Goal: Information Seeking & Learning: Compare options

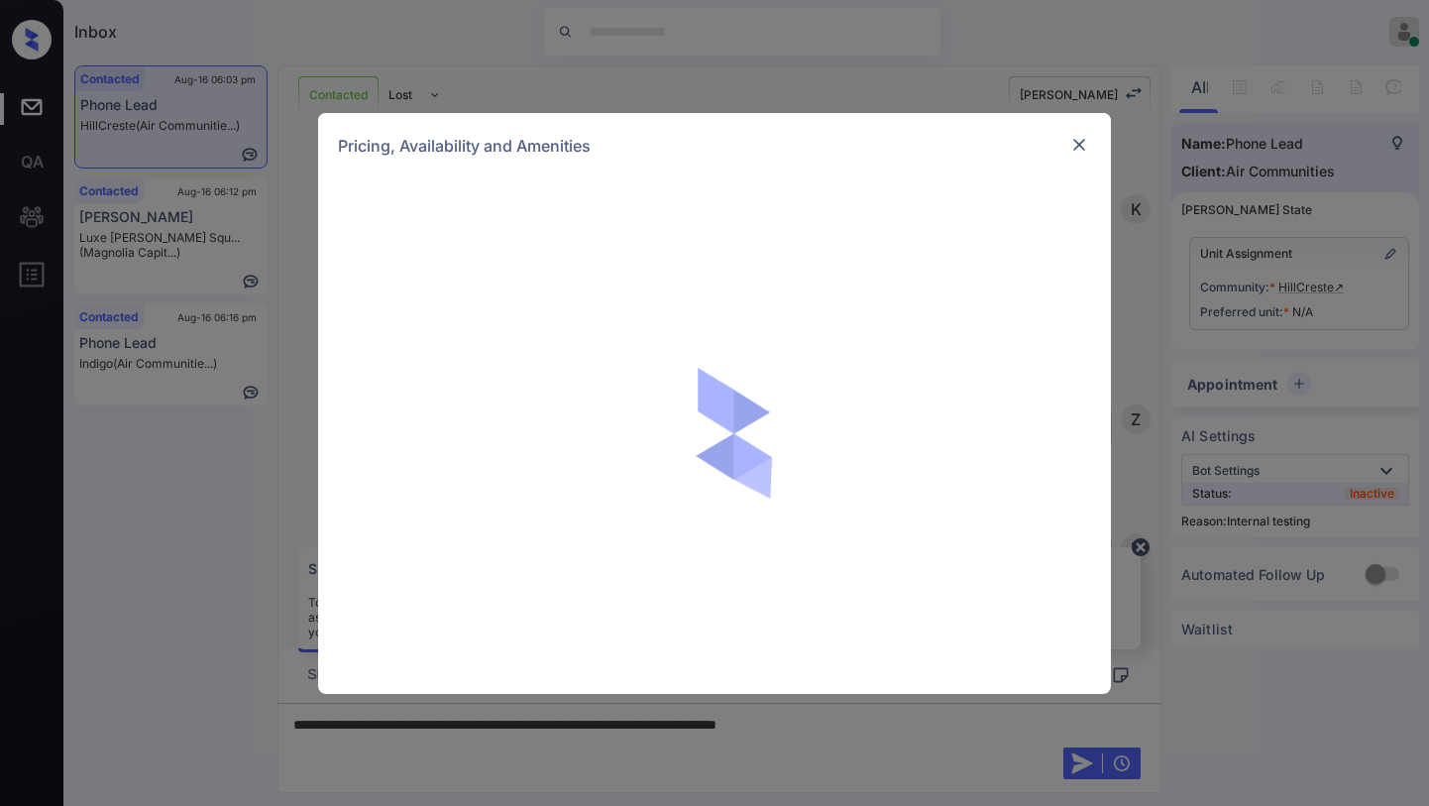
scroll to position [3262, 0]
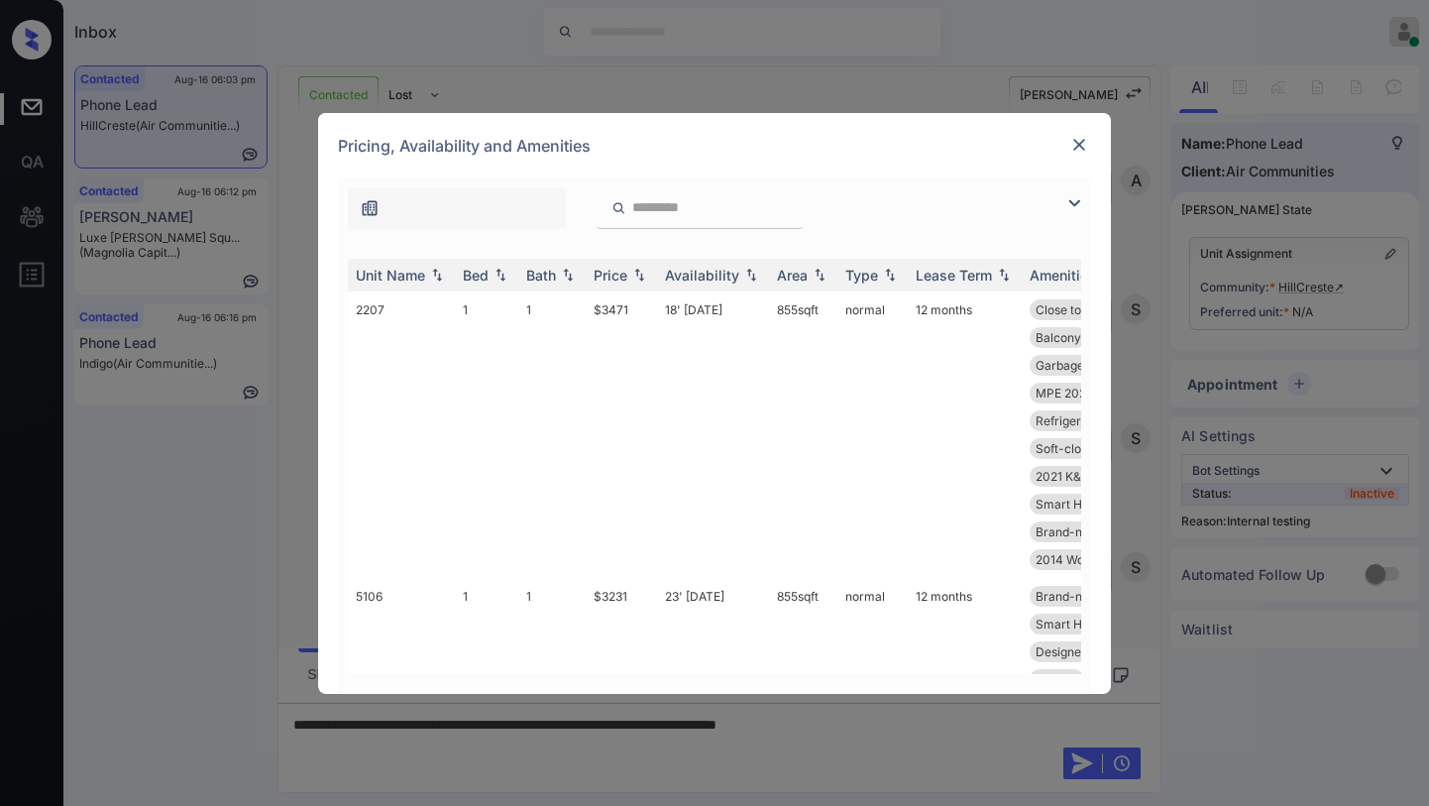
click at [439, 220] on div at bounding box center [457, 208] width 218 height 41
drag, startPoint x: 1079, startPoint y: 203, endPoint x: 861, endPoint y: 249, distance: 222.7
click at [1078, 203] on img at bounding box center [1074, 203] width 24 height 24
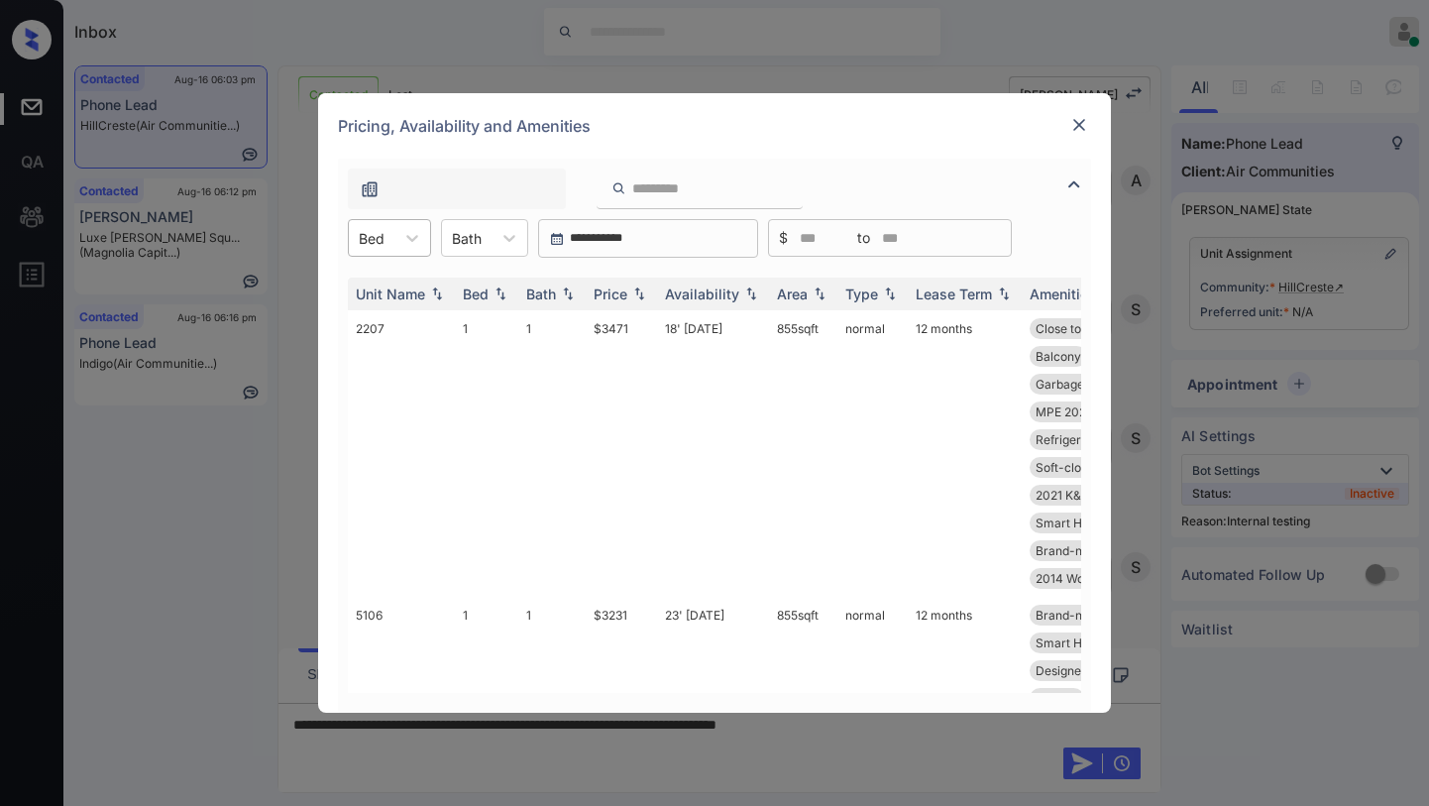
click at [375, 236] on div at bounding box center [372, 238] width 26 height 21
click at [375, 321] on div "2" at bounding box center [389, 322] width 83 height 36
click at [611, 292] on div "Price" at bounding box center [611, 293] width 34 height 17
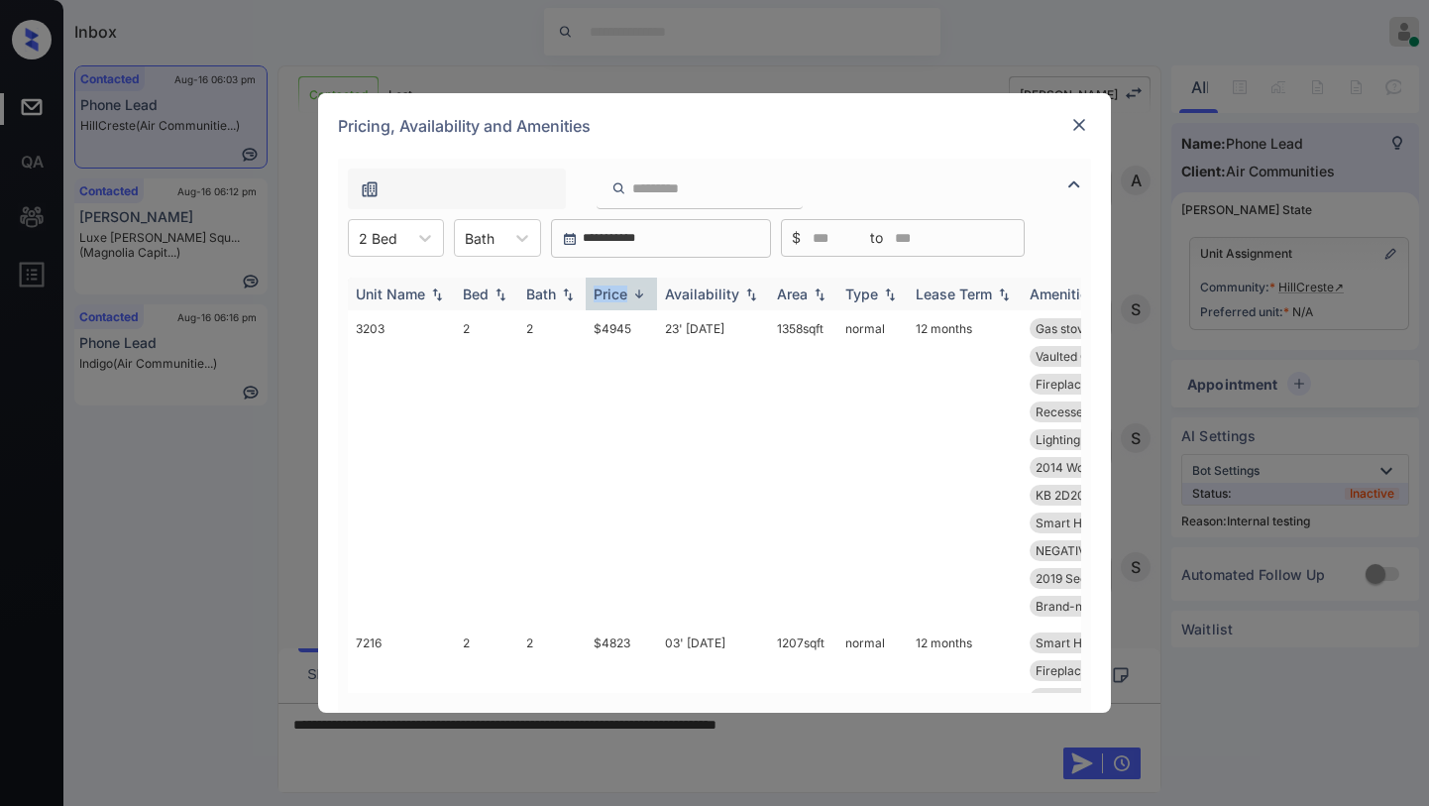
click at [611, 292] on div "Price" at bounding box center [611, 293] width 34 height 17
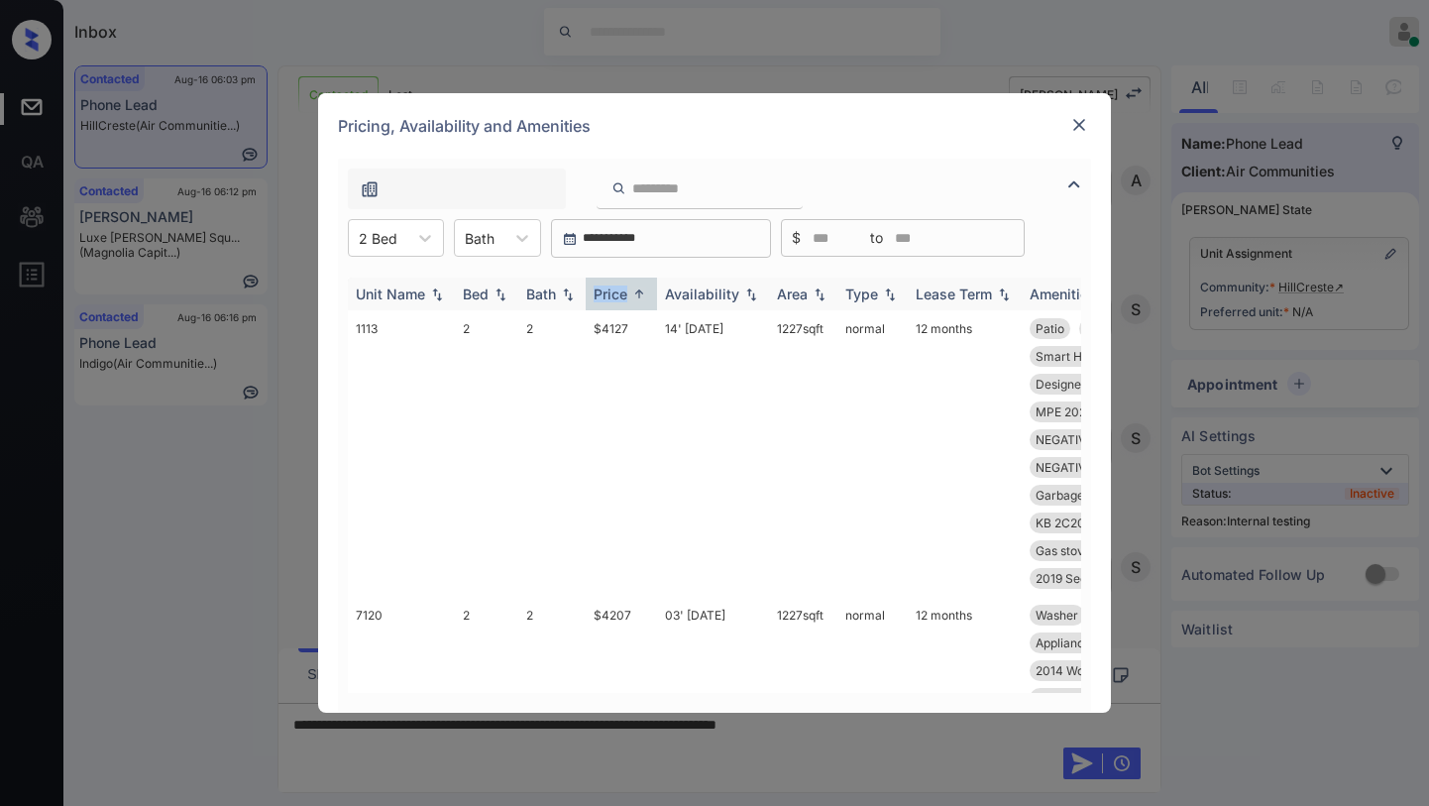
click at [611, 292] on div "Price" at bounding box center [611, 293] width 34 height 17
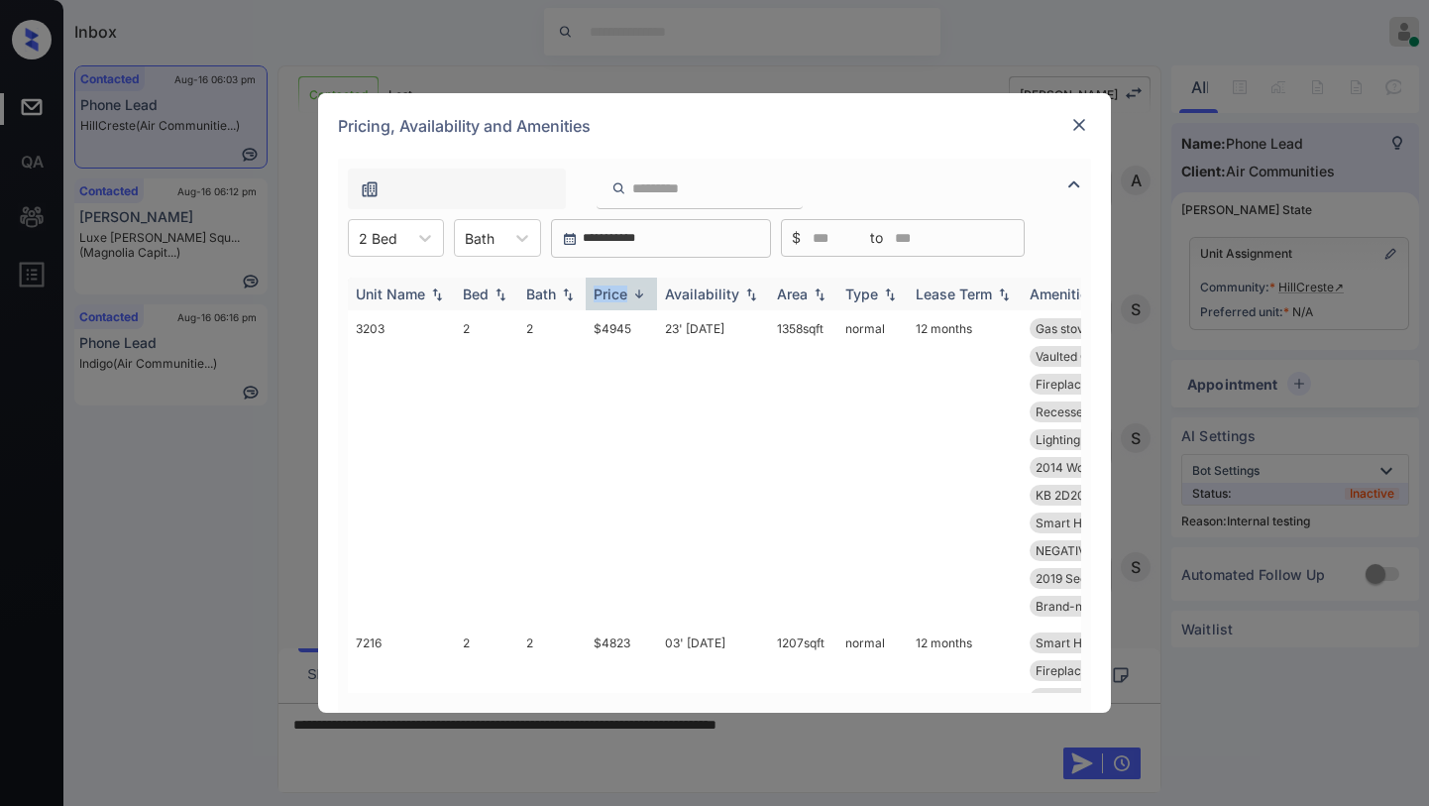
click at [611, 292] on div "Price" at bounding box center [611, 293] width 34 height 17
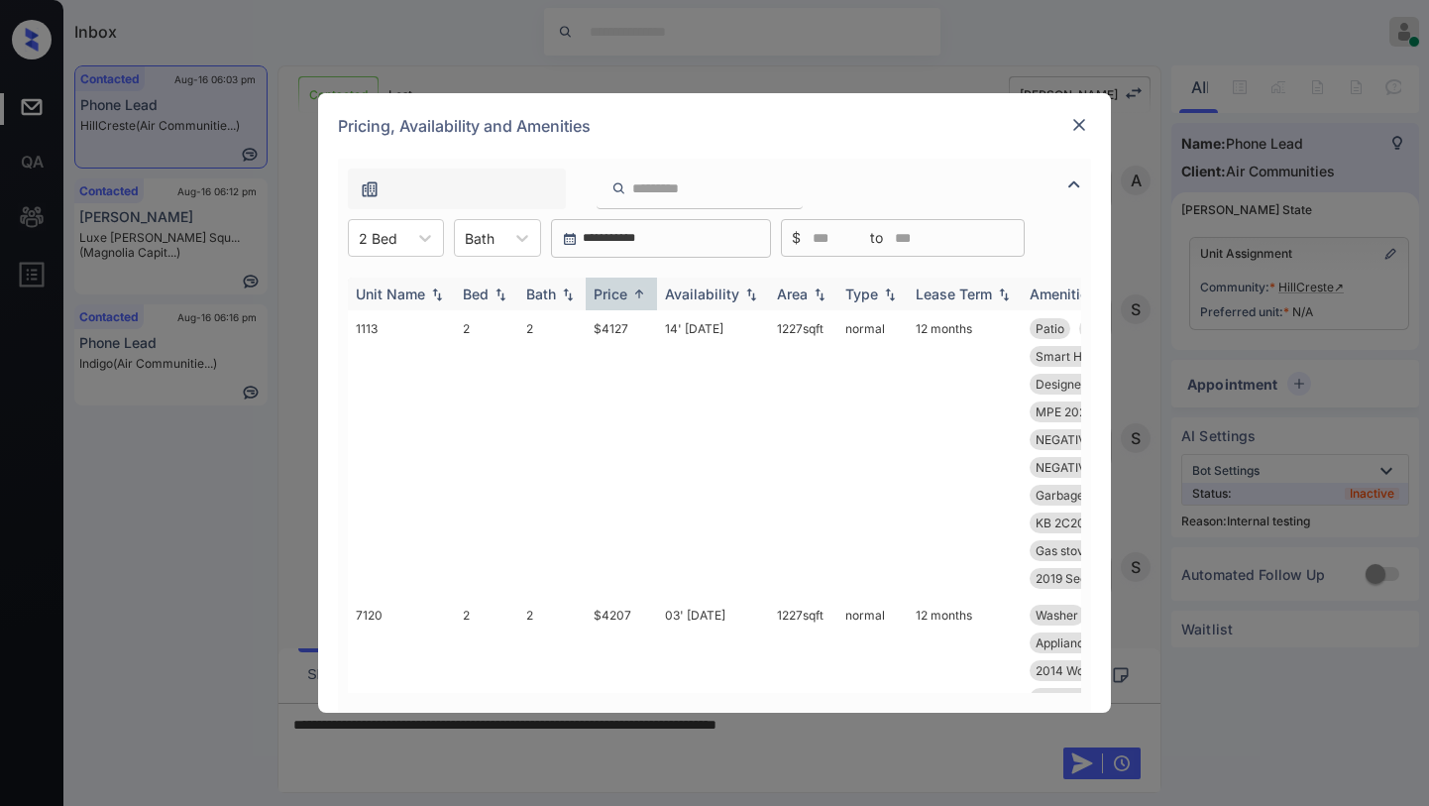
click at [628, 295] on div "Price" at bounding box center [621, 293] width 55 height 17
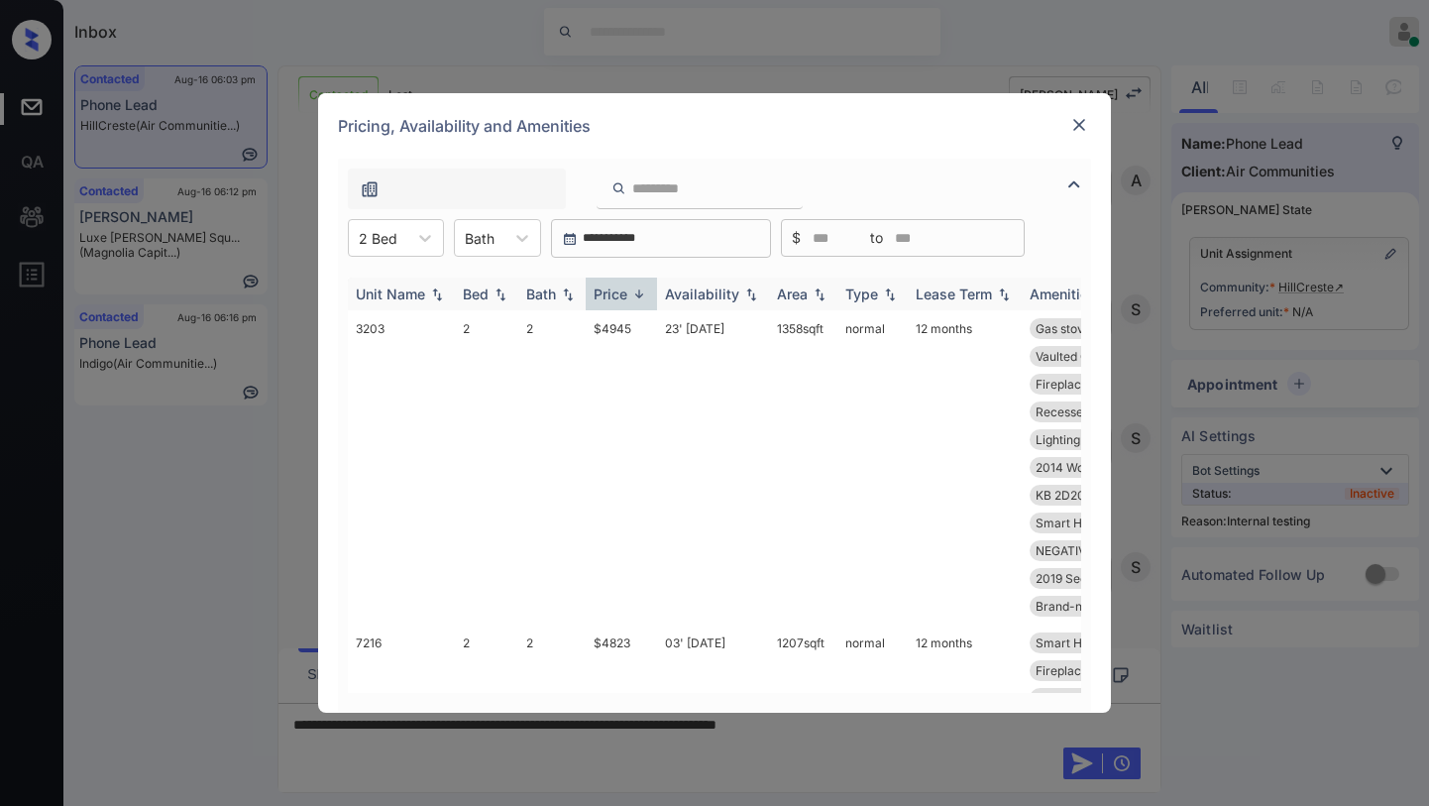
click at [628, 295] on div "Price" at bounding box center [621, 293] width 55 height 17
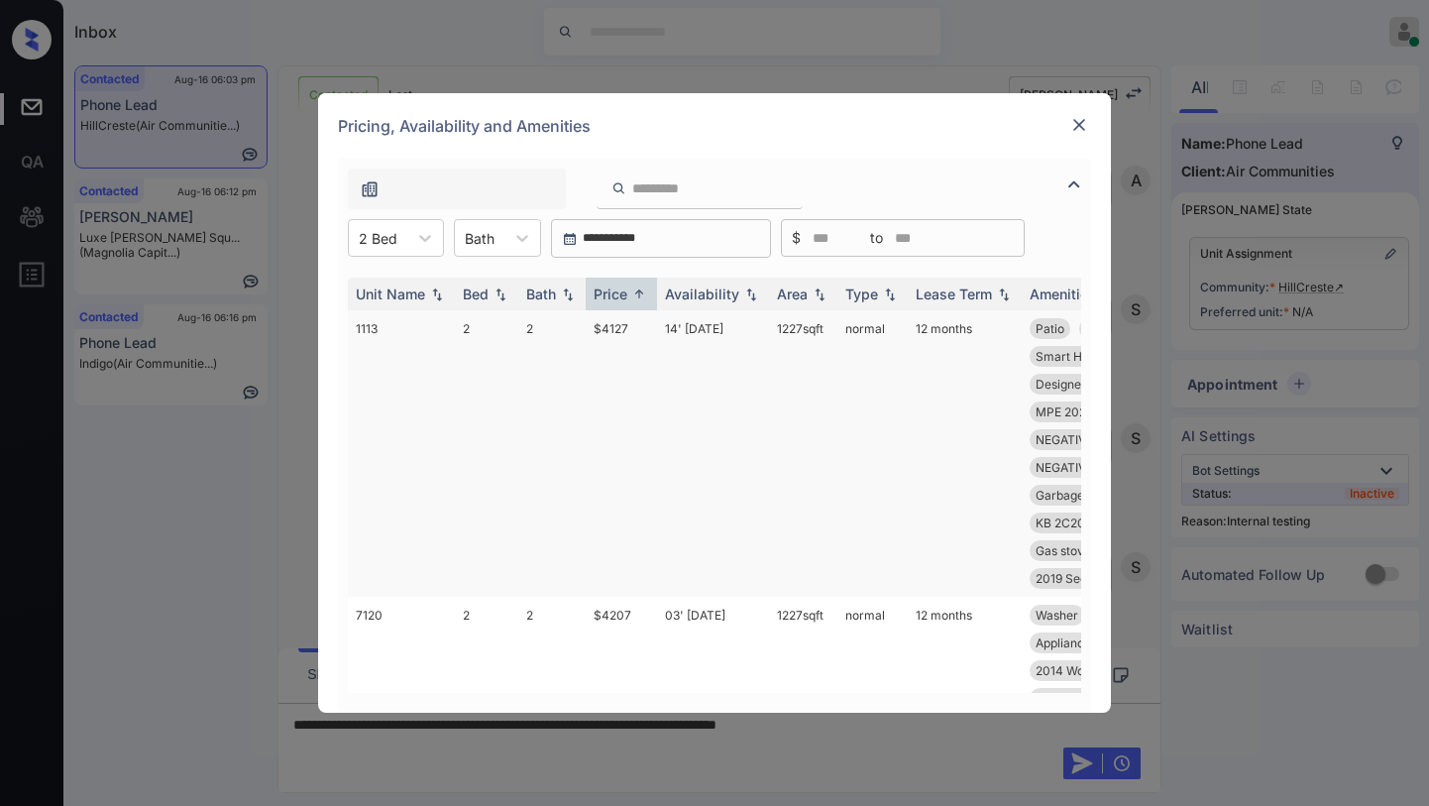
click at [621, 331] on td "$4127" at bounding box center [621, 453] width 71 height 286
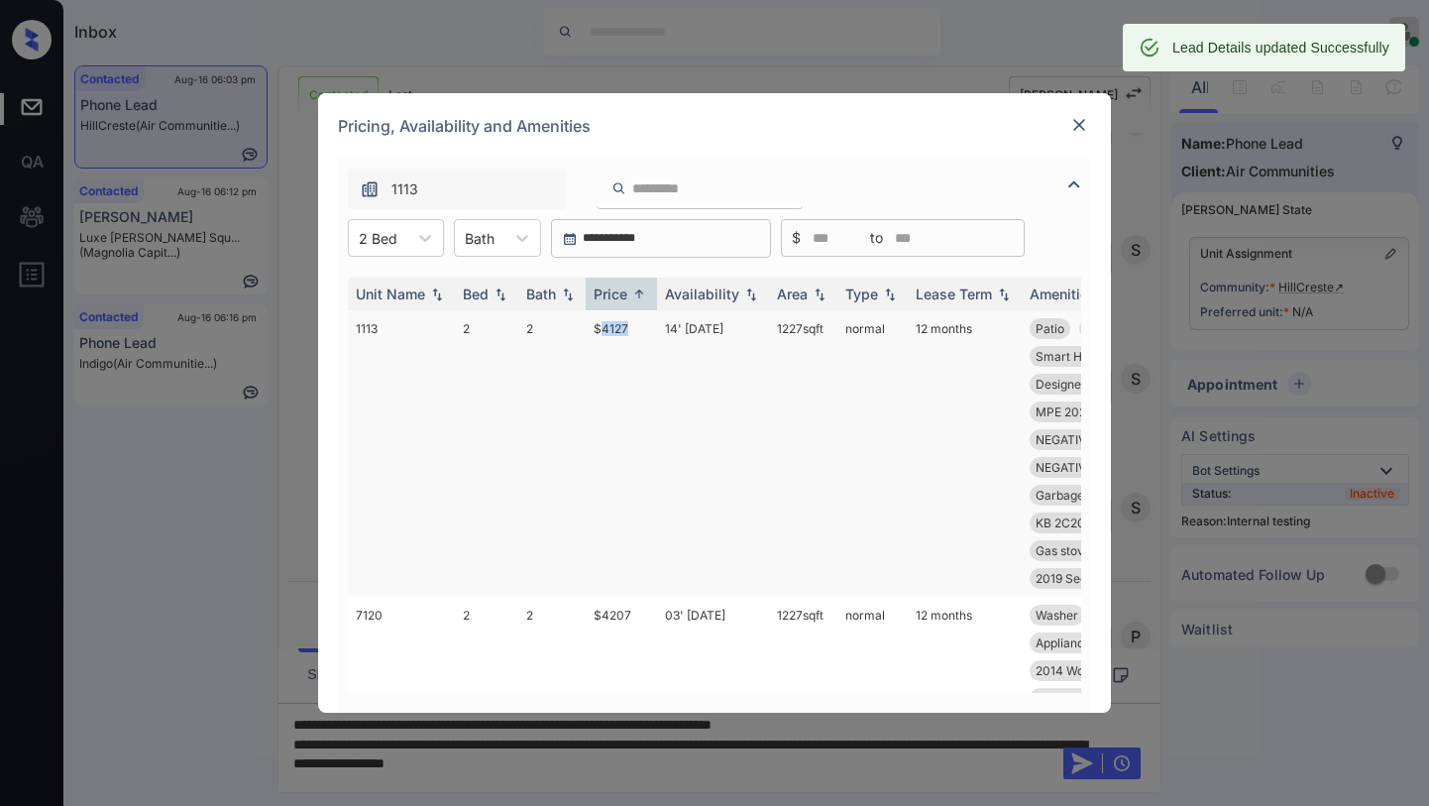
scroll to position [3391, 0]
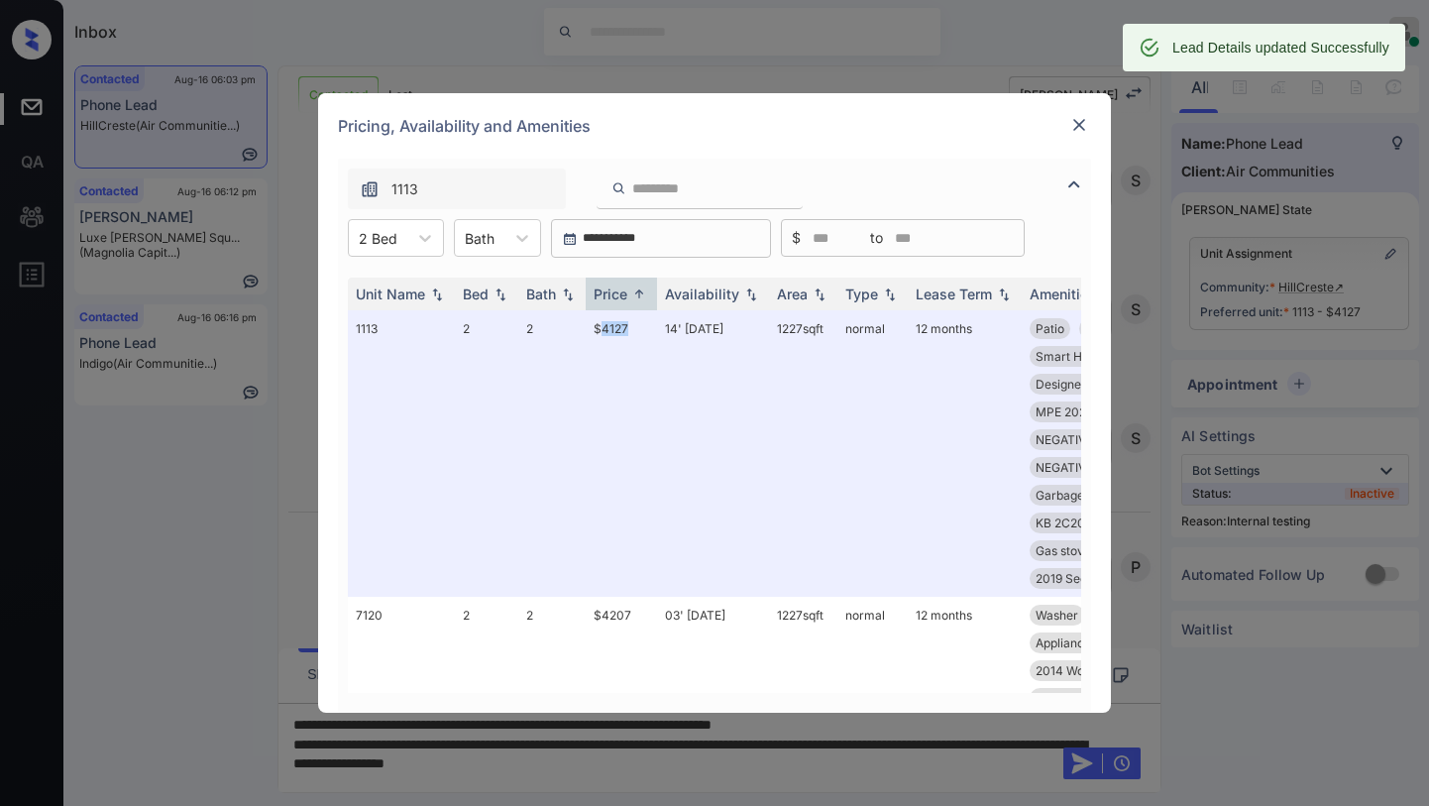
click at [1078, 120] on img at bounding box center [1079, 125] width 20 height 20
